Goal: Find specific page/section: Find specific page/section

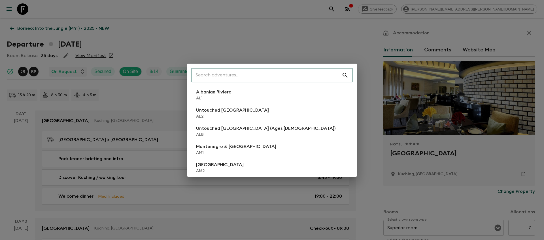
paste input "HRA_[DATE]"
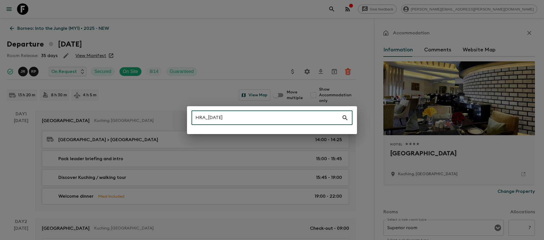
drag, startPoint x: 234, startPoint y: 116, endPoint x: 206, endPoint y: 116, distance: 28.3
click at [206, 116] on input "HRA_[DATE]" at bounding box center [267, 118] width 150 height 16
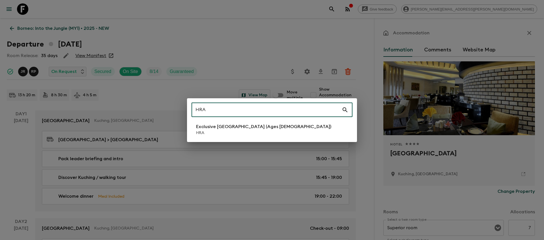
type input "HRA"
click at [210, 133] on p "HRA" at bounding box center [263, 133] width 135 height 6
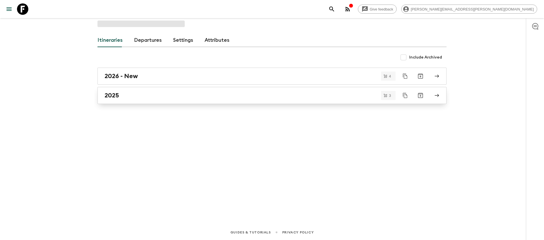
click at [113, 94] on h2 "2025" at bounding box center [112, 95] width 14 height 7
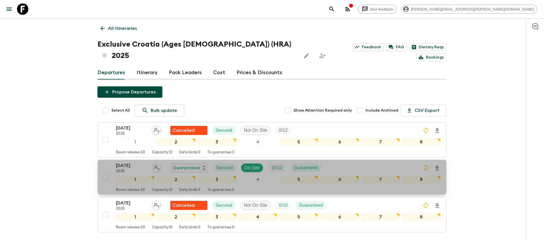
click at [354, 162] on div "[DATE] 2025 Guaranteed Secured On Site 10 / 12 Guaranteed" at bounding box center [278, 167] width 325 height 11
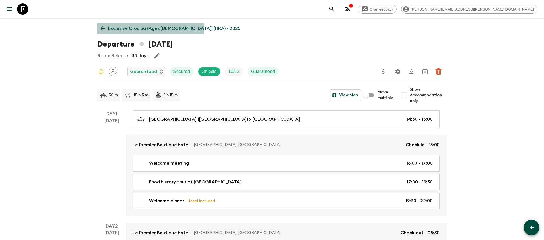
click at [116, 30] on p "Exclusive Croatia (Ages [DEMOGRAPHIC_DATA]) (HRA) • 2025" at bounding box center [174, 28] width 133 height 7
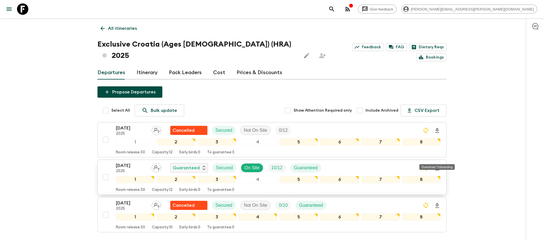
click at [437, 164] on icon "Download Onboarding" at bounding box center [437, 167] width 7 height 7
click at [334, 7] on icon "search adventures" at bounding box center [331, 9] width 5 height 5
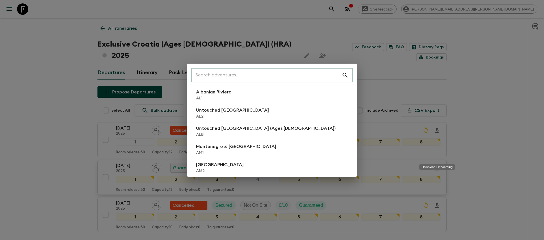
click at [295, 78] on input "text" at bounding box center [267, 75] width 150 height 16
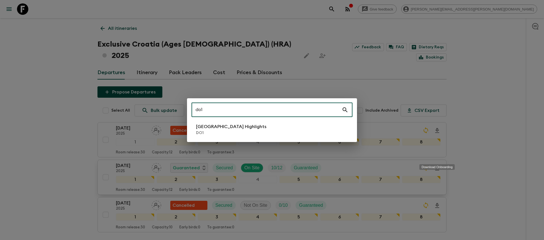
type input "do1"
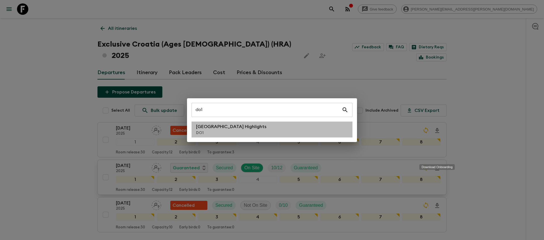
click at [270, 132] on li "[GEOGRAPHIC_DATA] Highlights DO1" at bounding box center [272, 129] width 161 height 16
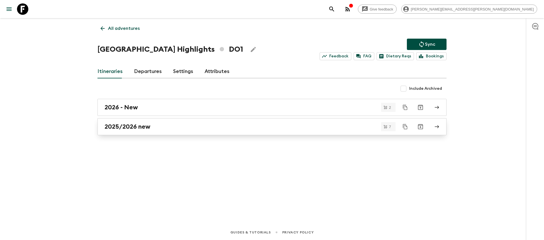
click at [147, 127] on h2 "2025/2026 new" at bounding box center [128, 126] width 46 height 7
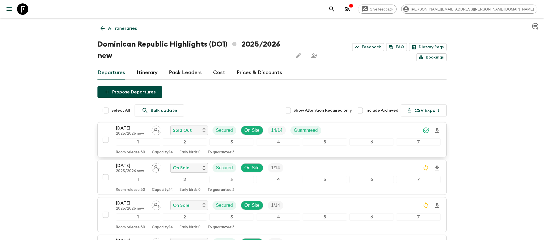
scroll to position [6, 0]
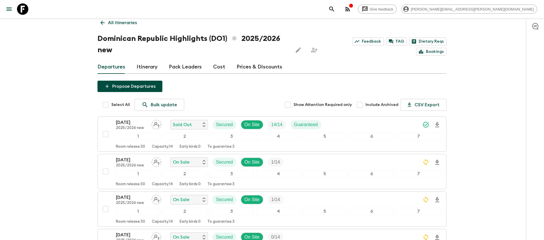
click at [338, 8] on button "search adventures" at bounding box center [331, 8] width 11 height 11
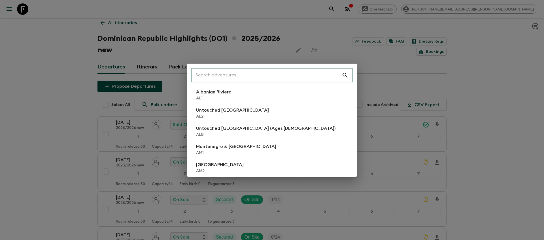
click at [259, 77] on input "text" at bounding box center [267, 75] width 150 height 16
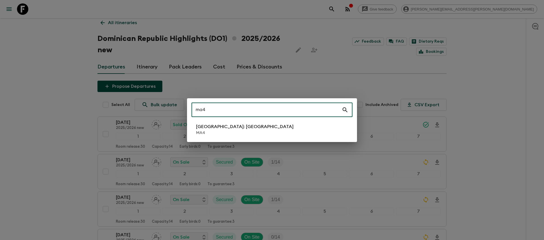
type input "ma4"
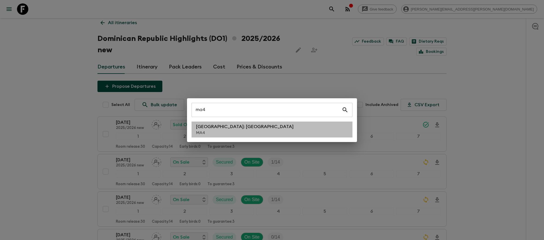
click at [240, 128] on li "[GEOGRAPHIC_DATA]: [GEOGRAPHIC_DATA] MA4" at bounding box center [272, 129] width 161 height 16
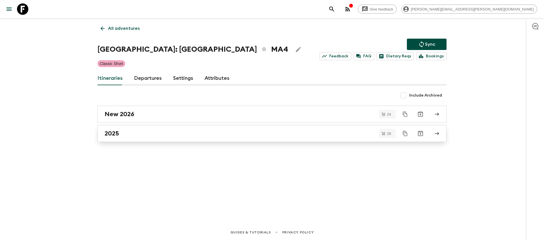
click at [169, 133] on div "2025" at bounding box center [267, 133] width 324 height 7
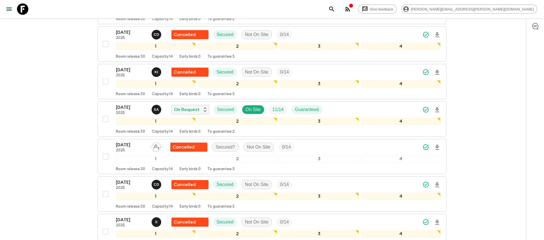
scroll to position [657, 0]
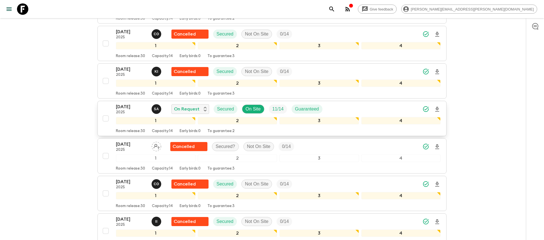
click at [437, 107] on icon "Download Onboarding" at bounding box center [437, 109] width 4 height 5
click at [371, 103] on div "[DATE] 2025 S A On Request Secured On Site 11 / 14 Guaranteed" at bounding box center [278, 108] width 325 height 11
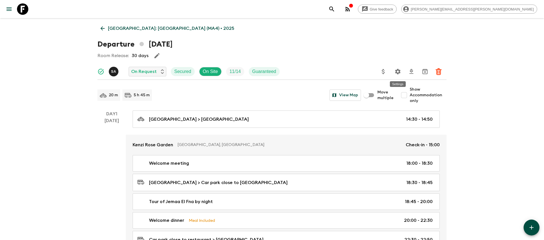
click at [401, 72] on icon "Settings" at bounding box center [398, 71] width 7 height 7
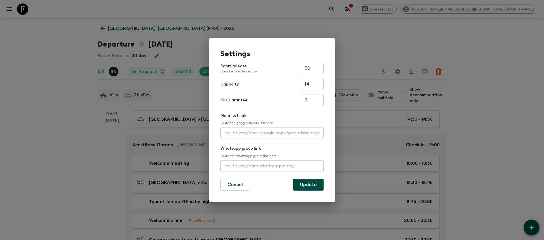
click at [249, 137] on input "text" at bounding box center [272, 132] width 103 height 11
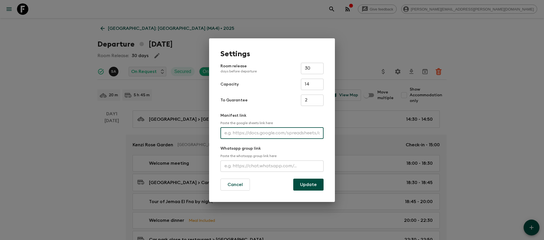
paste input "[URL][DOMAIN_NAME]"
type input "[URL][DOMAIN_NAME]"
click at [299, 180] on button "Update" at bounding box center [308, 184] width 30 height 12
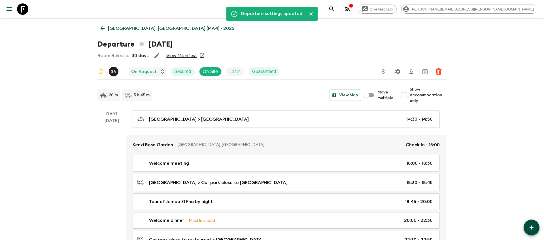
click at [334, 9] on icon "search adventures" at bounding box center [331, 9] width 5 height 5
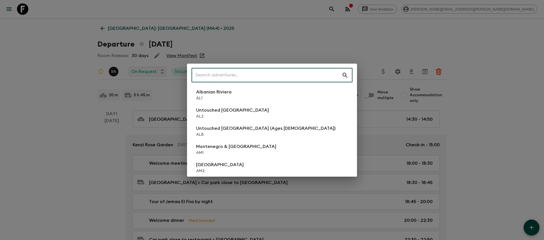
click at [241, 76] on input "text" at bounding box center [267, 75] width 150 height 16
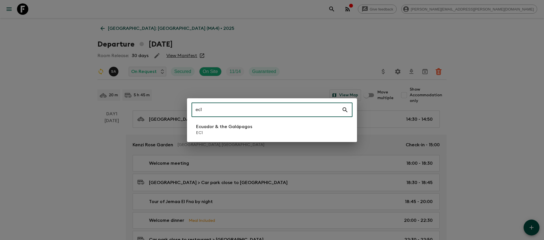
type input "ec1"
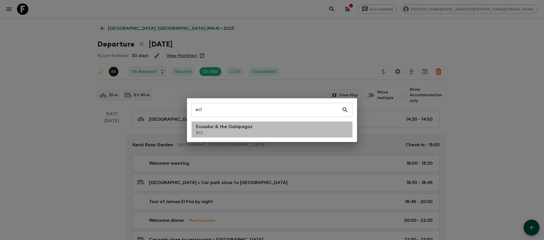
click at [232, 135] on p "EC1" at bounding box center [224, 133] width 56 height 6
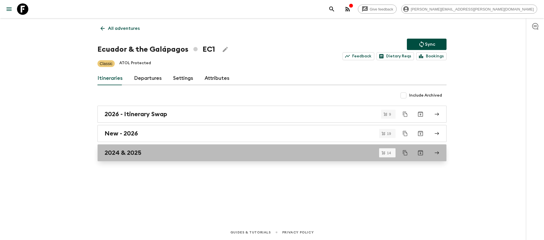
click at [230, 148] on link "2024 & 2025" at bounding box center [272, 152] width 349 height 17
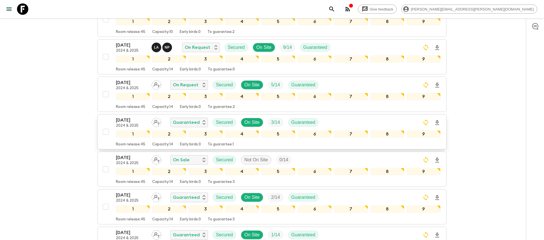
scroll to position [249, 0]
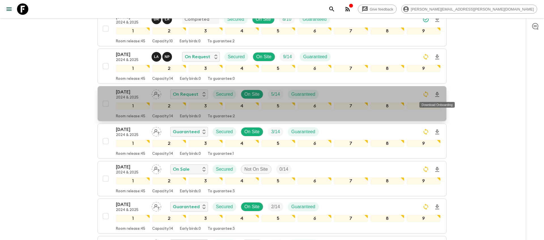
click at [437, 92] on icon "Download Onboarding" at bounding box center [437, 94] width 7 height 7
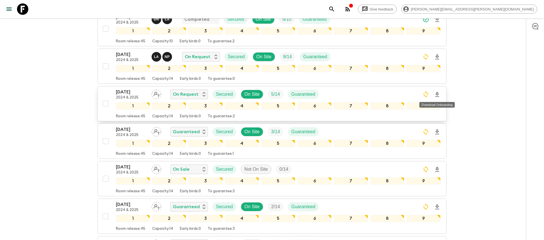
click at [437, 95] on icon "Download Onboarding" at bounding box center [437, 94] width 4 height 5
